Goal: Task Accomplishment & Management: Manage account settings

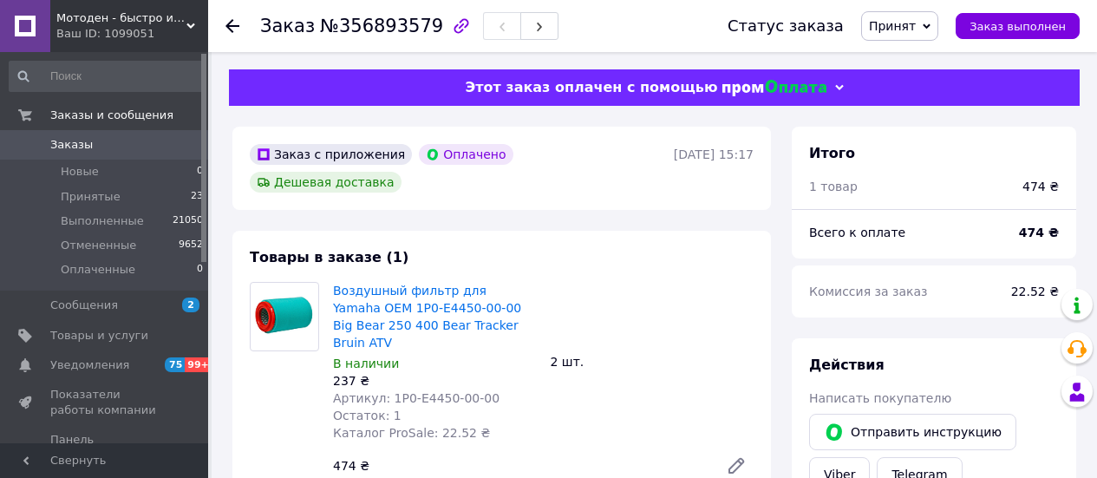
scroll to position [87, 0]
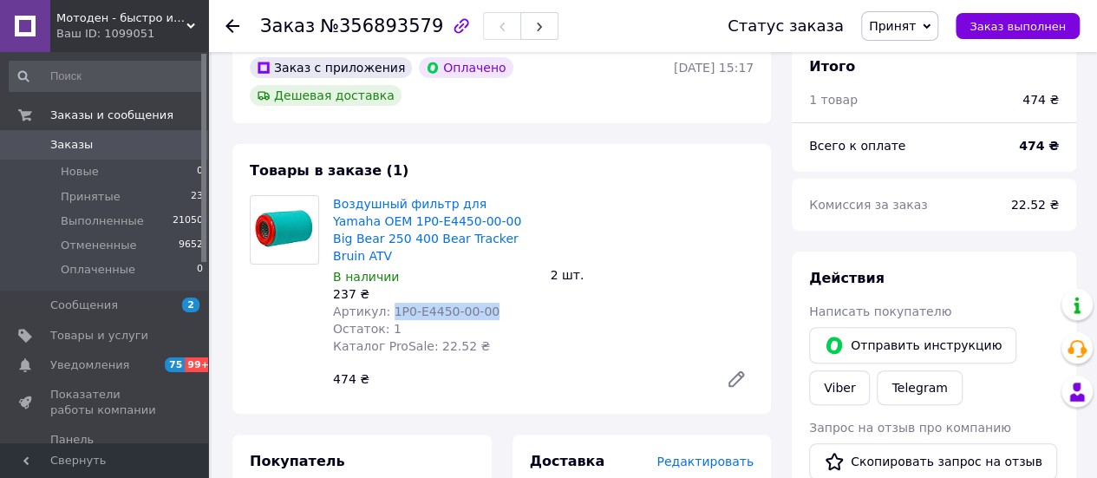
click at [64, 140] on span "Заказы" at bounding box center [71, 145] width 42 height 16
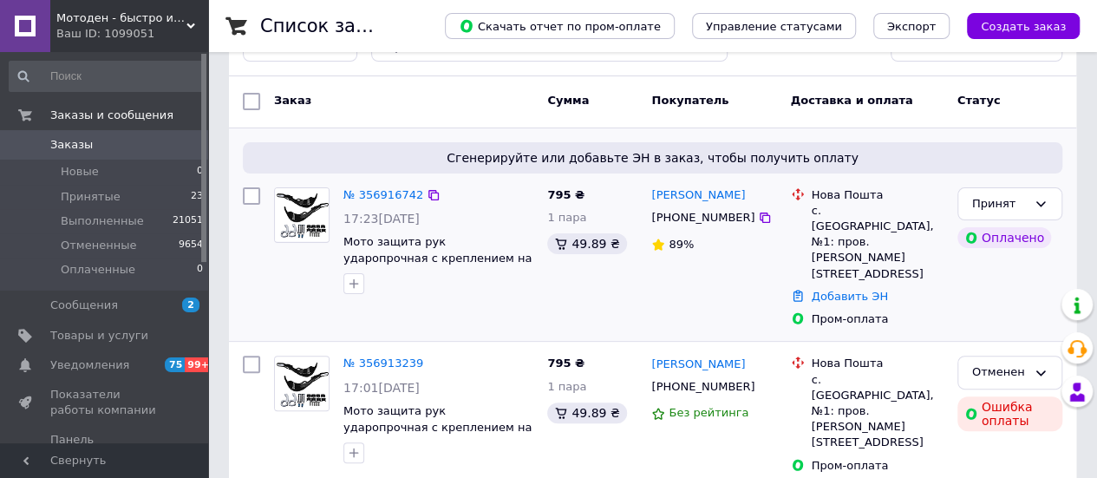
scroll to position [87, 0]
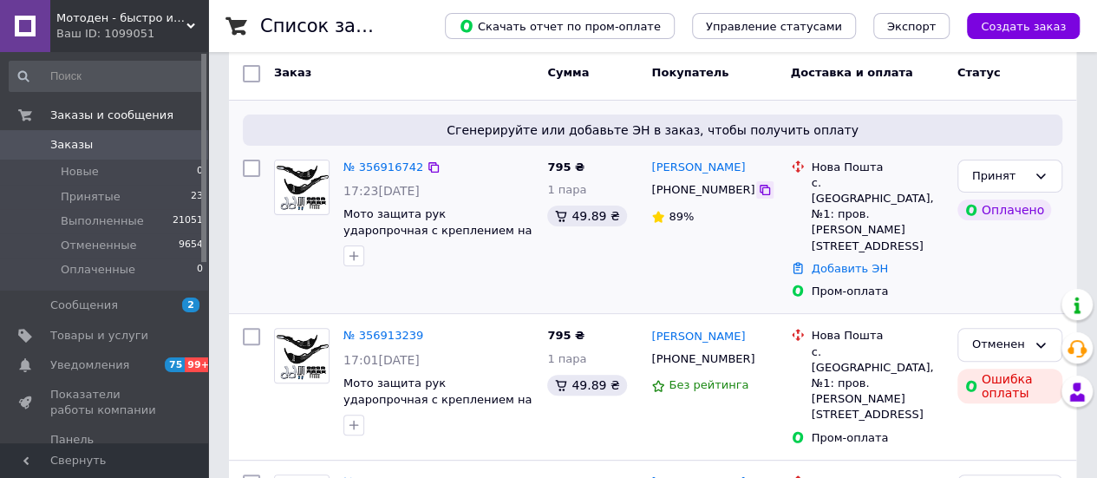
click at [760, 190] on icon at bounding box center [765, 190] width 10 height 10
click at [399, 160] on link "№ 356916742" at bounding box center [383, 166] width 80 height 13
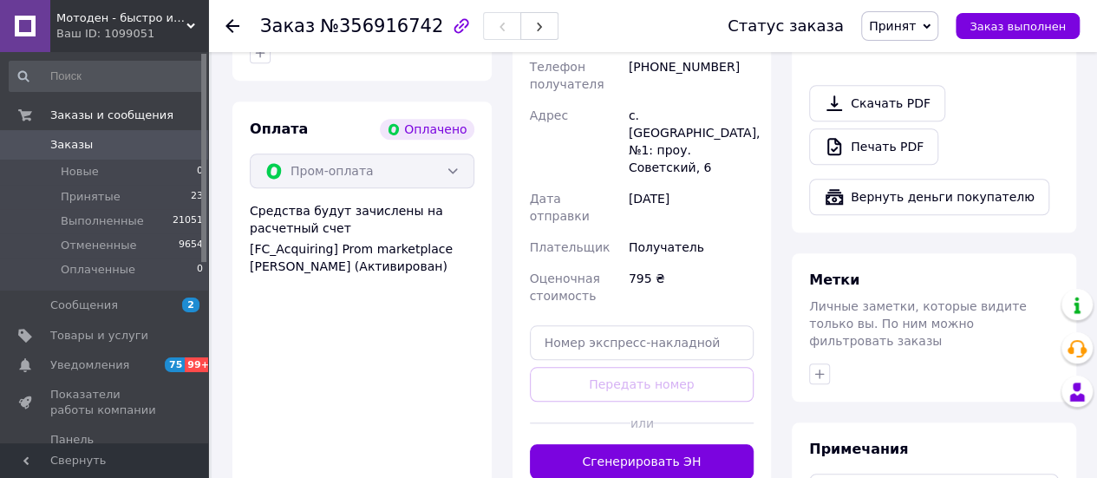
scroll to position [607, 0]
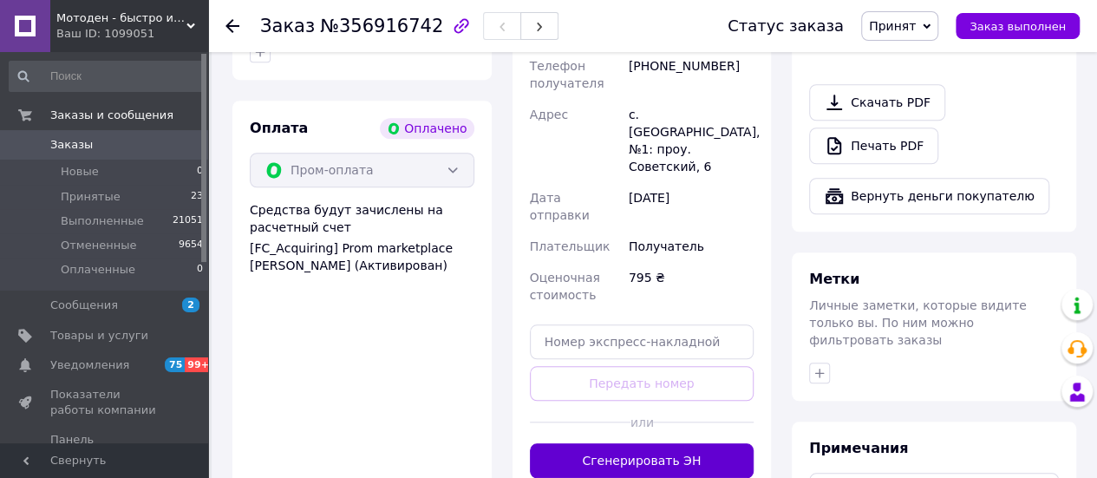
click at [624, 443] on button "Сгенерировать ЭН" at bounding box center [642, 460] width 225 height 35
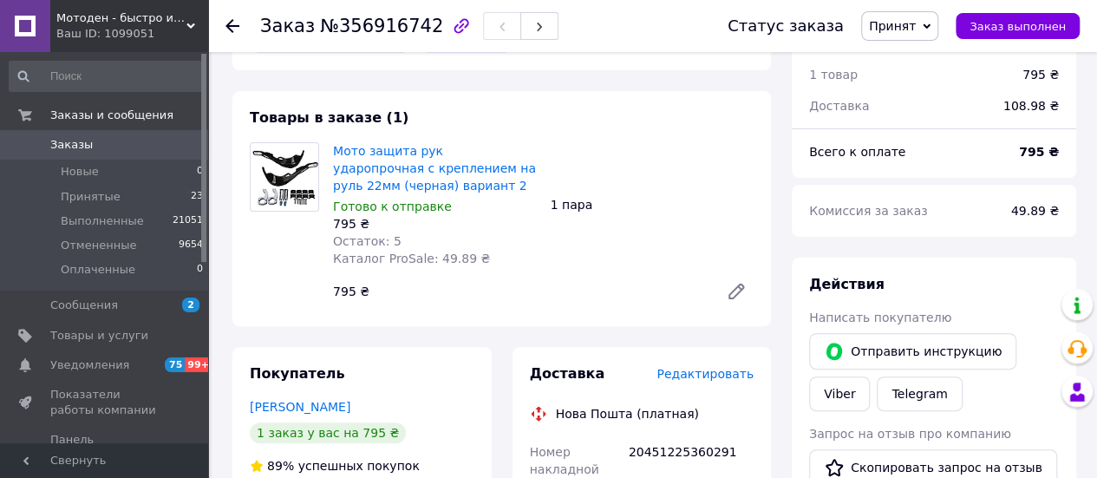
scroll to position [87, 0]
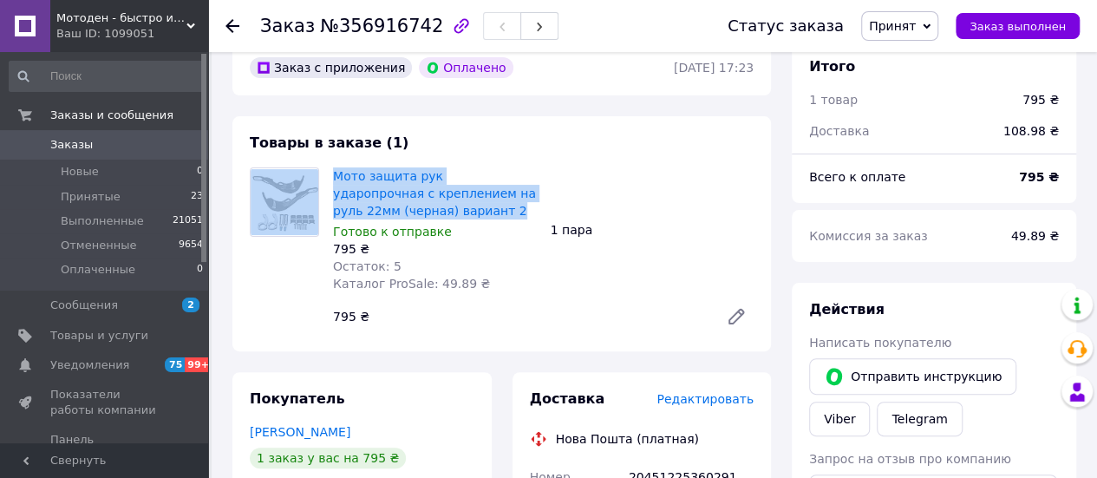
drag, startPoint x: 395, startPoint y: 211, endPoint x: 317, endPoint y: 171, distance: 86.9
click at [317, 171] on div "Мото защита рук ударопрочная с креплением на руль 22мм (черная) вариант 2 Готов…" at bounding box center [502, 250] width 518 height 167
copy div "Мото защита рук ударопрочная с креплением на руль 22мм (черная) вариант 2"
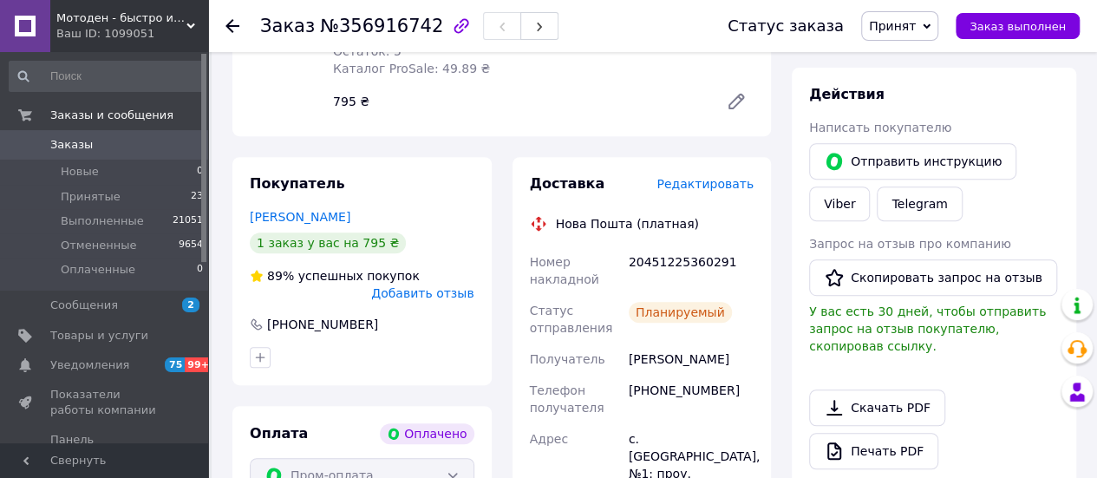
scroll to position [347, 0]
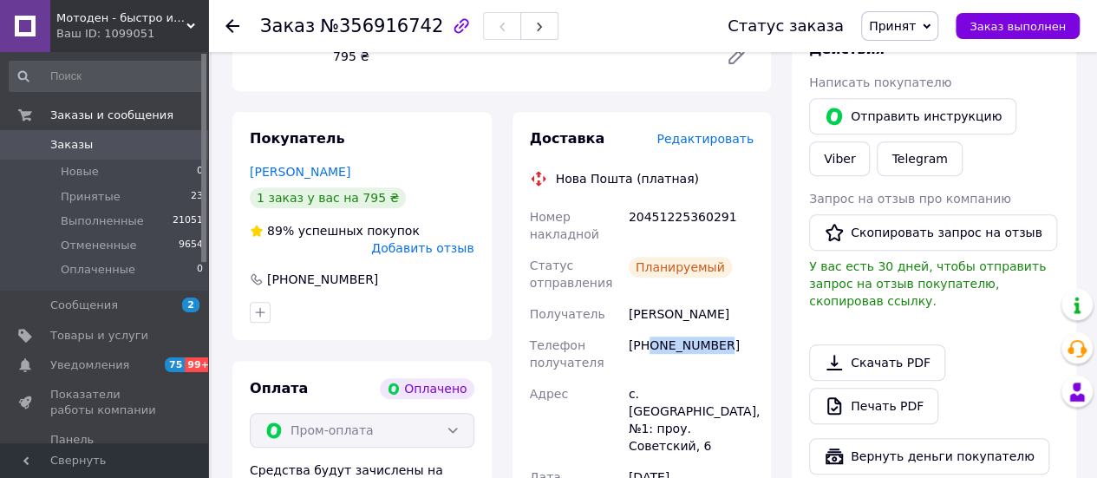
drag, startPoint x: 721, startPoint y: 346, endPoint x: 651, endPoint y: 351, distance: 69.6
click at [651, 351] on div "[PHONE_NUMBER]" at bounding box center [691, 354] width 132 height 49
copy div "0681807103"
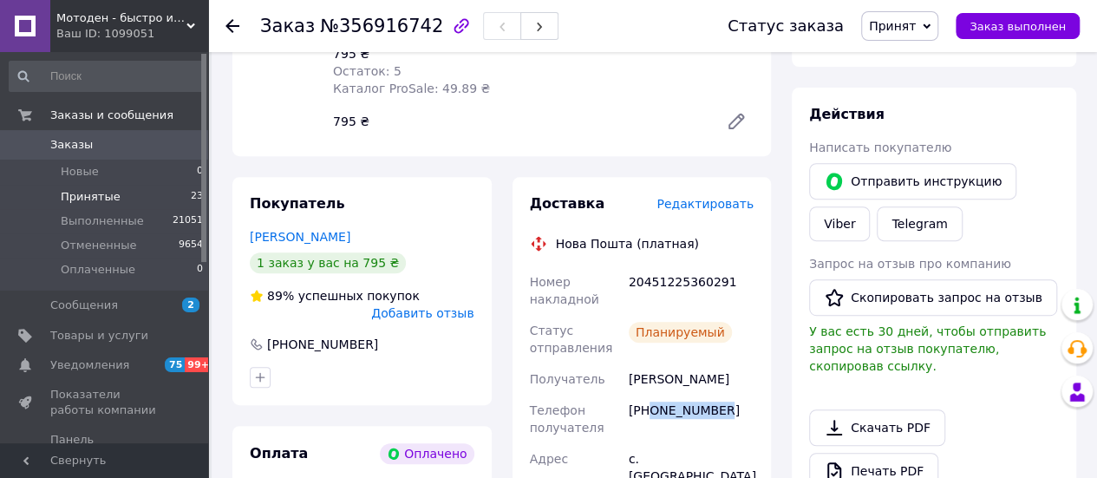
scroll to position [173, 0]
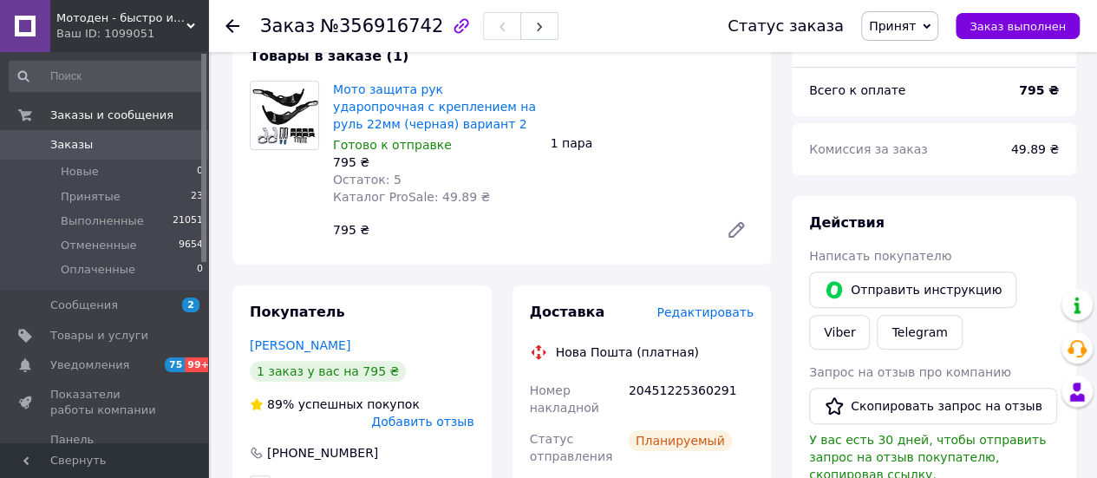
click at [102, 151] on span "Заказы" at bounding box center [105, 145] width 110 height 16
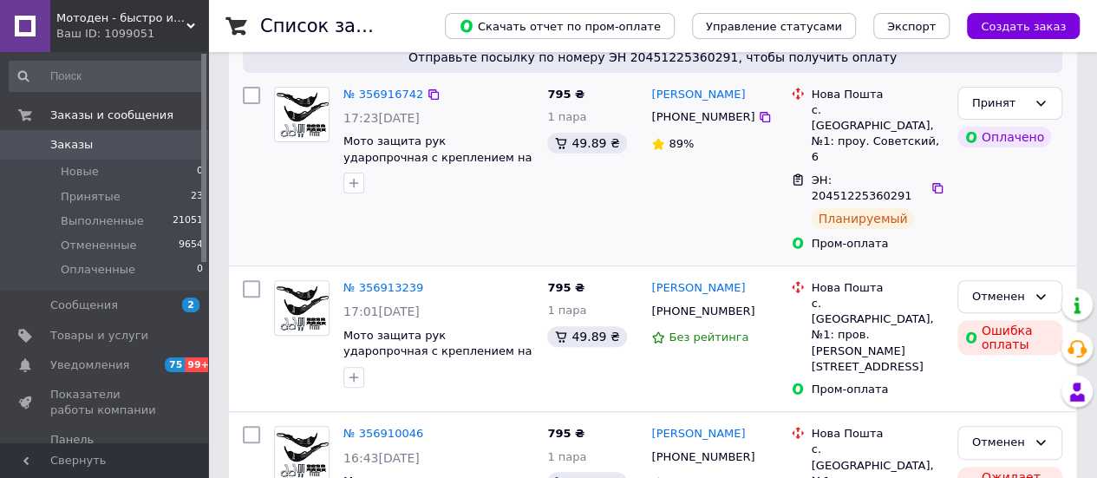
scroll to position [173, 0]
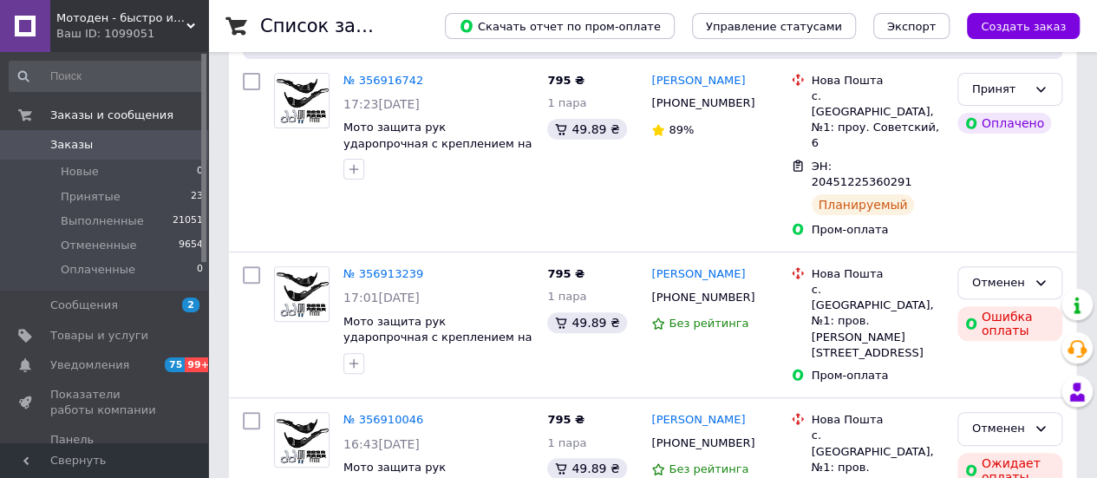
click at [99, 147] on span "Заказы" at bounding box center [105, 145] width 110 height 16
